Goal: Use online tool/utility: Utilize a website feature to perform a specific function

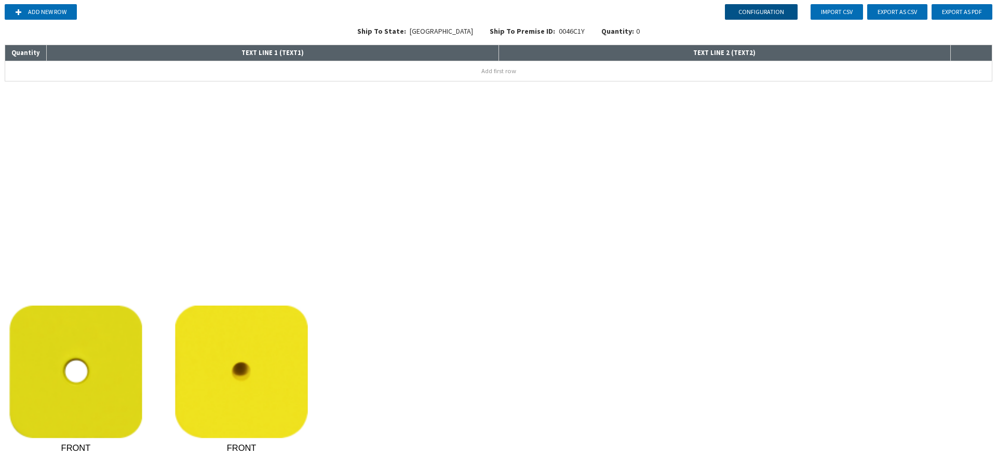
click at [767, 11] on button "Configuration" at bounding box center [761, 12] width 73 height 16
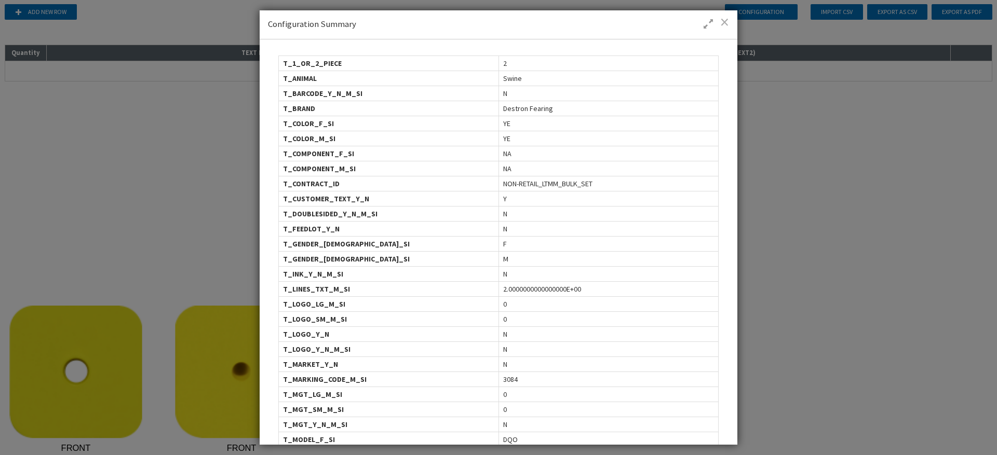
click at [726, 26] on span at bounding box center [724, 22] width 9 height 10
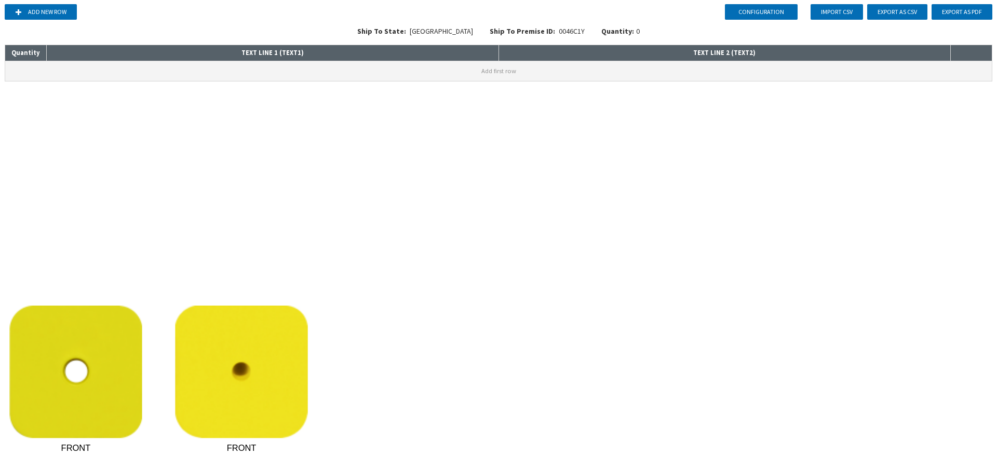
click at [388, 76] on button "Add first row" at bounding box center [498, 71] width 987 height 20
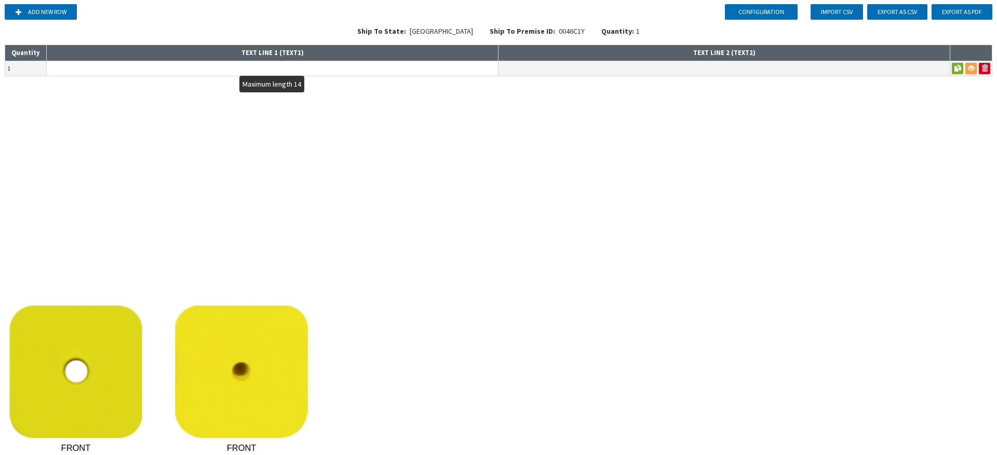
click at [335, 72] on input "text" at bounding box center [272, 68] width 451 height 15
type input "A"
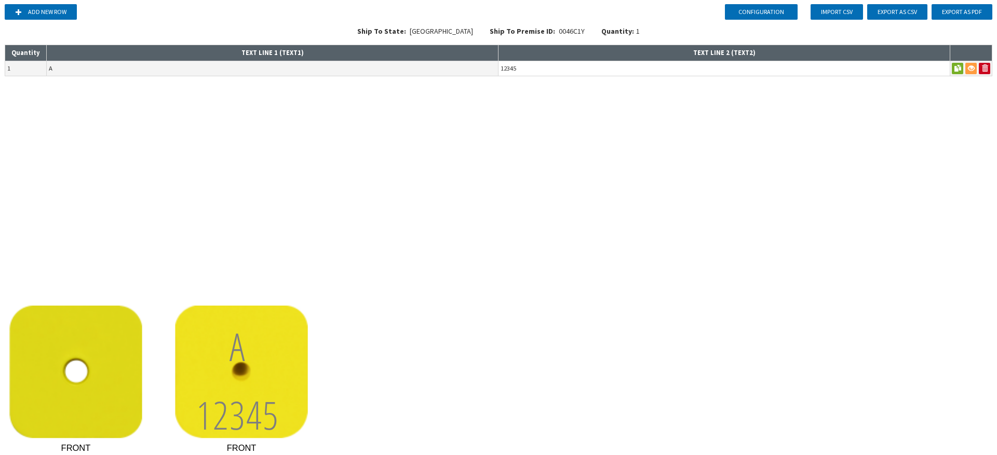
type input "12345"
click at [439, 156] on div "Configuration Add new row Import CSV Export as CSV Export as PDF Ship To State:…" at bounding box center [498, 227] width 997 height 455
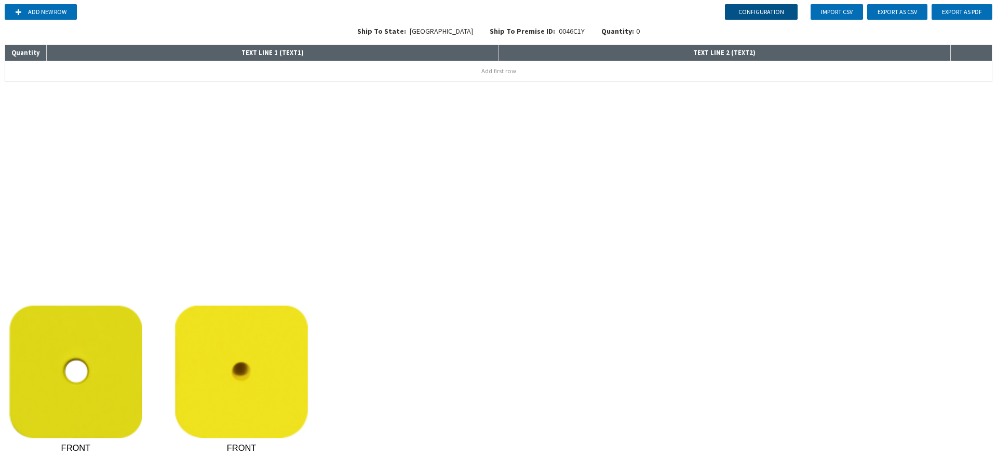
click at [744, 9] on button "Configuration" at bounding box center [761, 12] width 73 height 16
